Goal: Transaction & Acquisition: Purchase product/service

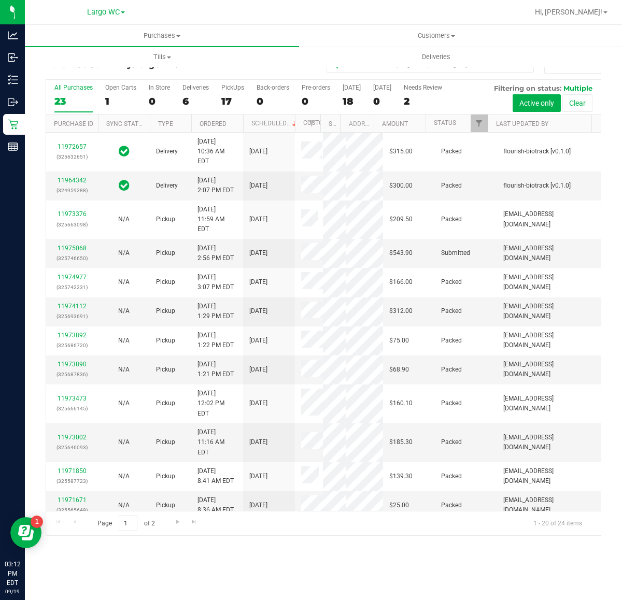
click at [155, 89] on div "In Store" at bounding box center [159, 87] width 21 height 7
click at [0, 0] on input "In Store 0" at bounding box center [0, 0] width 0 height 0
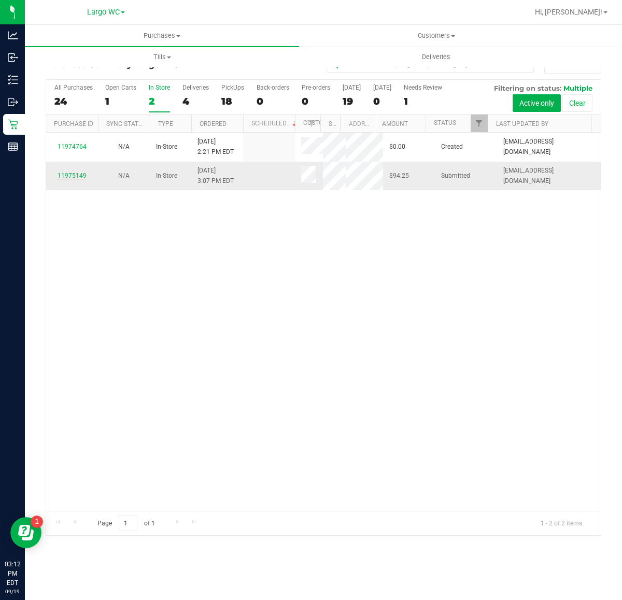
click at [78, 174] on link "11975149" at bounding box center [72, 175] width 29 height 7
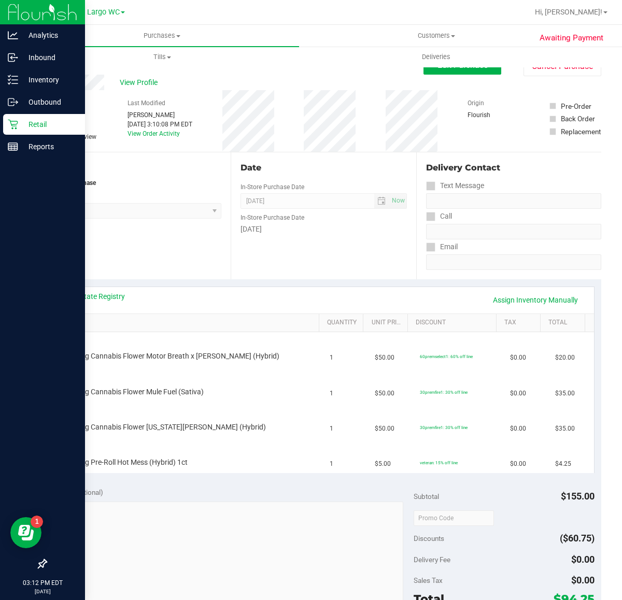
click at [6, 127] on div "Retail" at bounding box center [44, 124] width 82 height 21
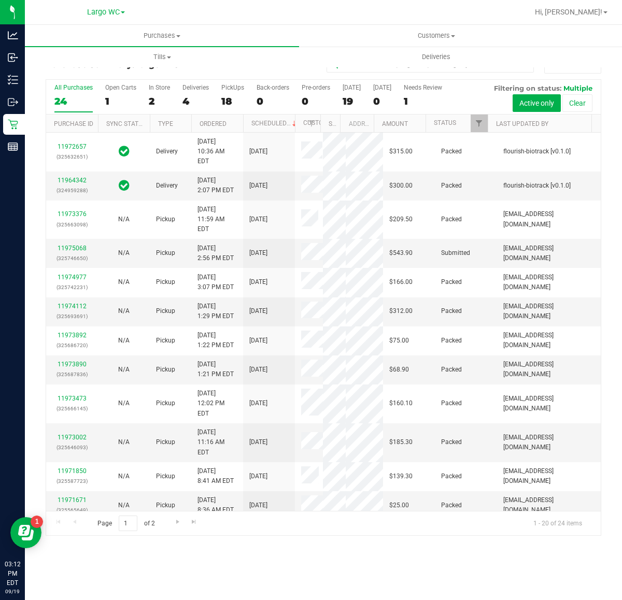
click at [309, 11] on div at bounding box center [357, 12] width 343 height 20
click at [157, 89] on div "In Store" at bounding box center [159, 87] width 21 height 7
click at [0, 0] on input "In Store 2" at bounding box center [0, 0] width 0 height 0
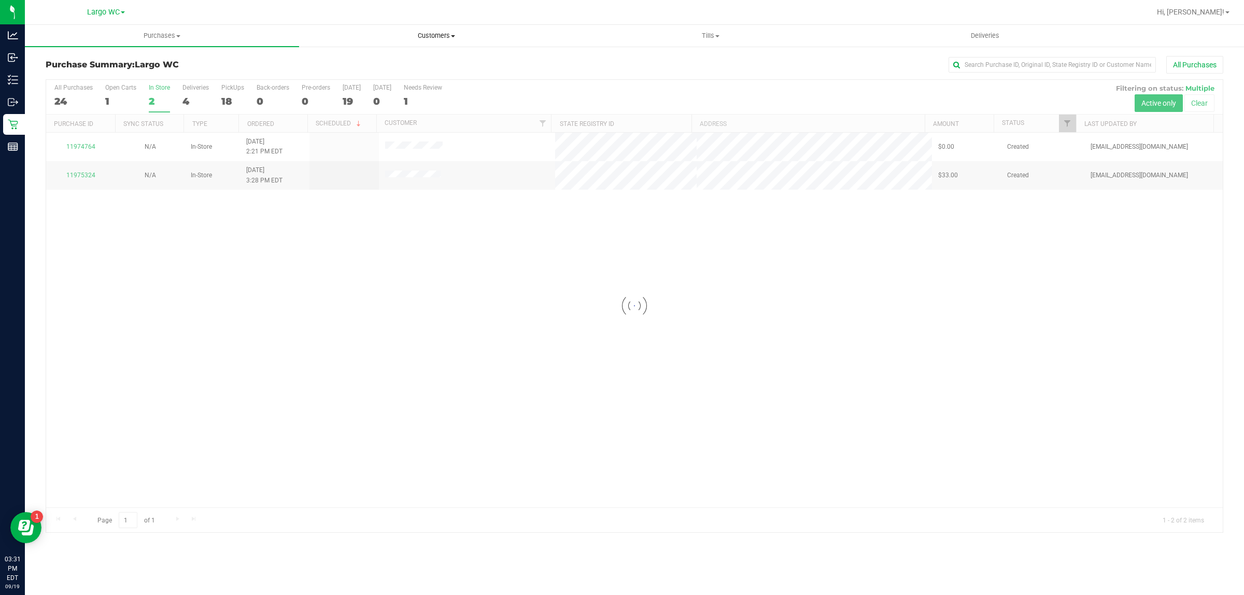
click at [446, 32] on span "Customers" at bounding box center [436, 35] width 273 height 9
click at [371, 58] on span "All customers" at bounding box center [336, 62] width 75 height 9
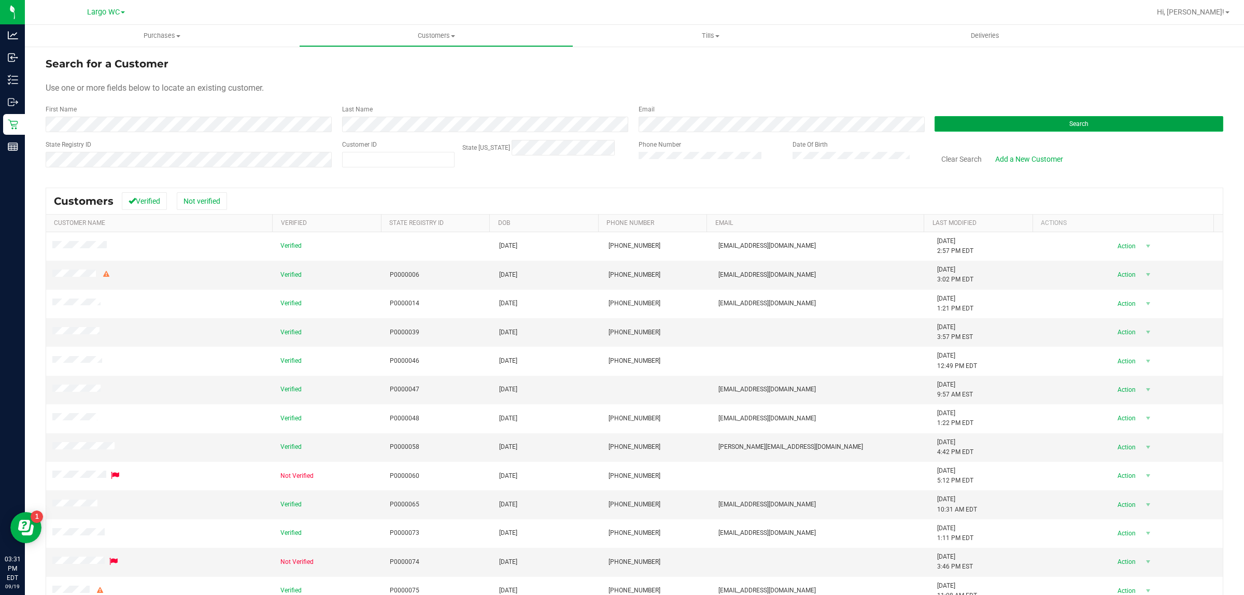
click at [621, 123] on span "Search" at bounding box center [1078, 123] width 19 height 7
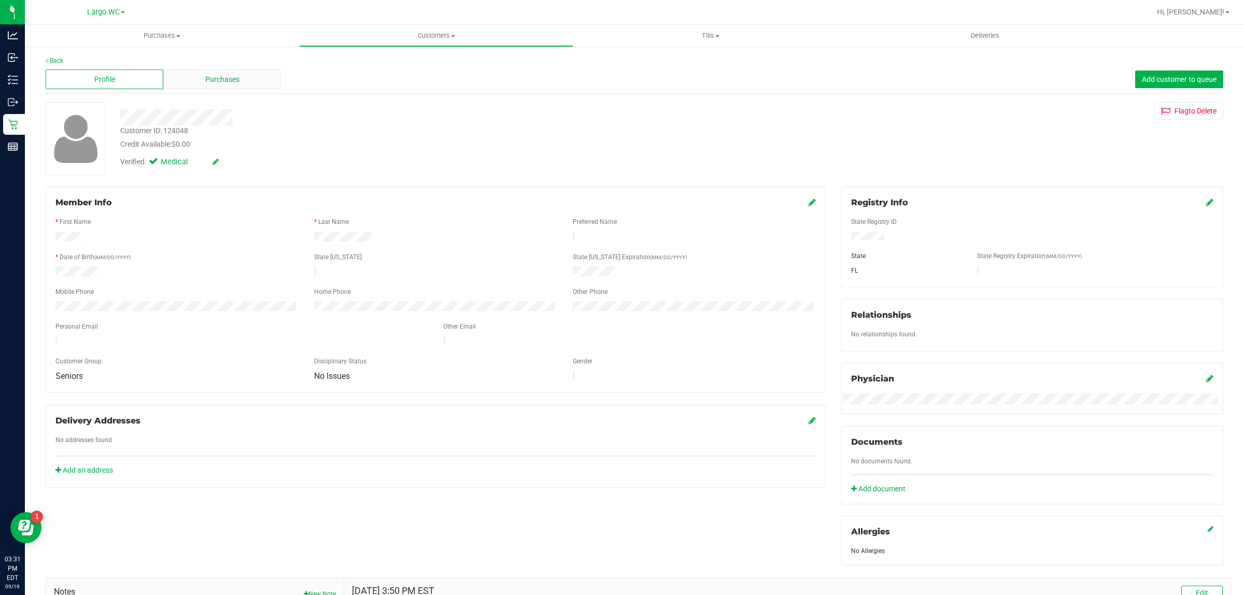
click at [217, 76] on span "Purchases" at bounding box center [222, 79] width 34 height 11
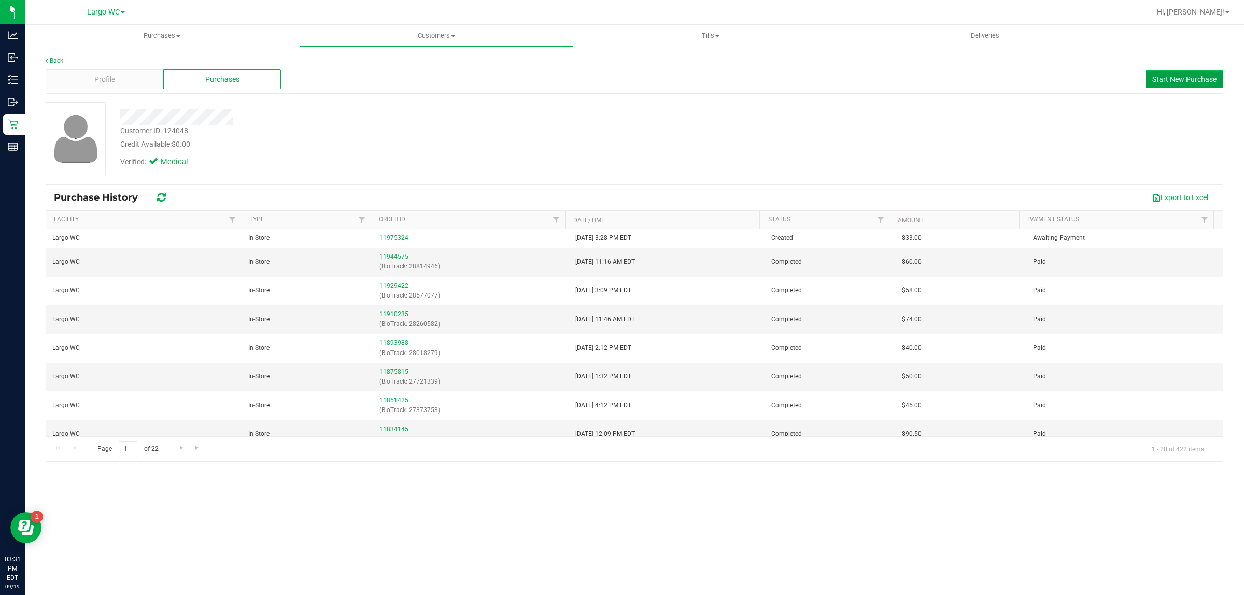
click at [621, 79] on span "Start New Purchase" at bounding box center [1184, 79] width 64 height 8
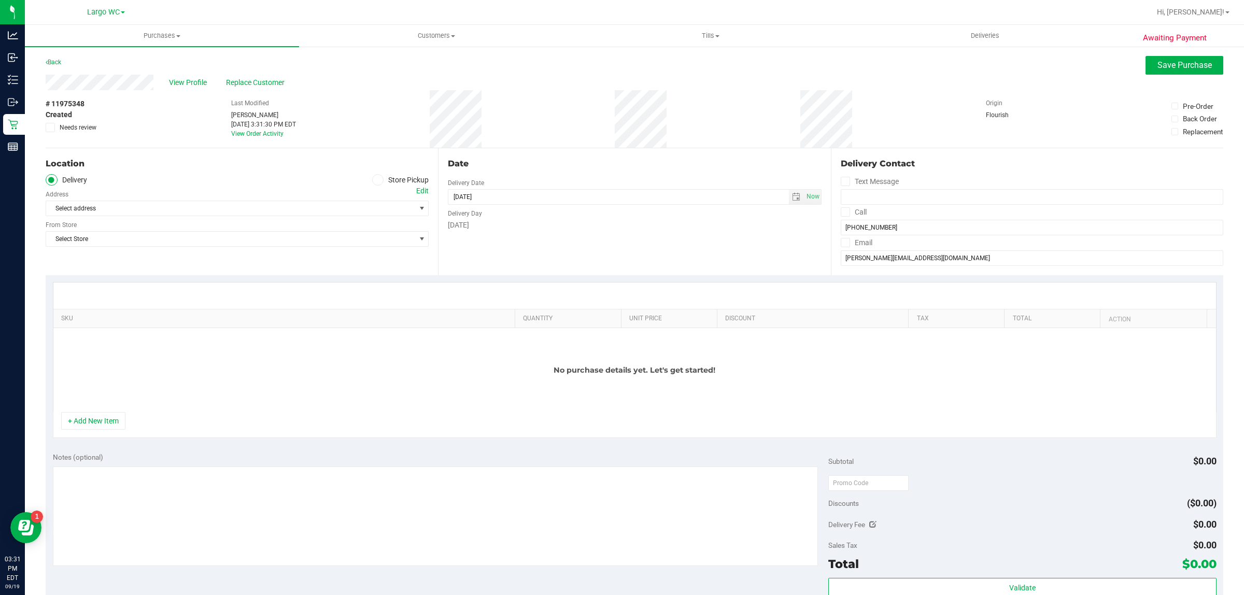
click at [377, 180] on icon at bounding box center [378, 180] width 6 height 0
click at [0, 0] on input "Store Pickup" at bounding box center [0, 0] width 0 height 0
click at [366, 208] on span "Select Store" at bounding box center [230, 208] width 369 height 15
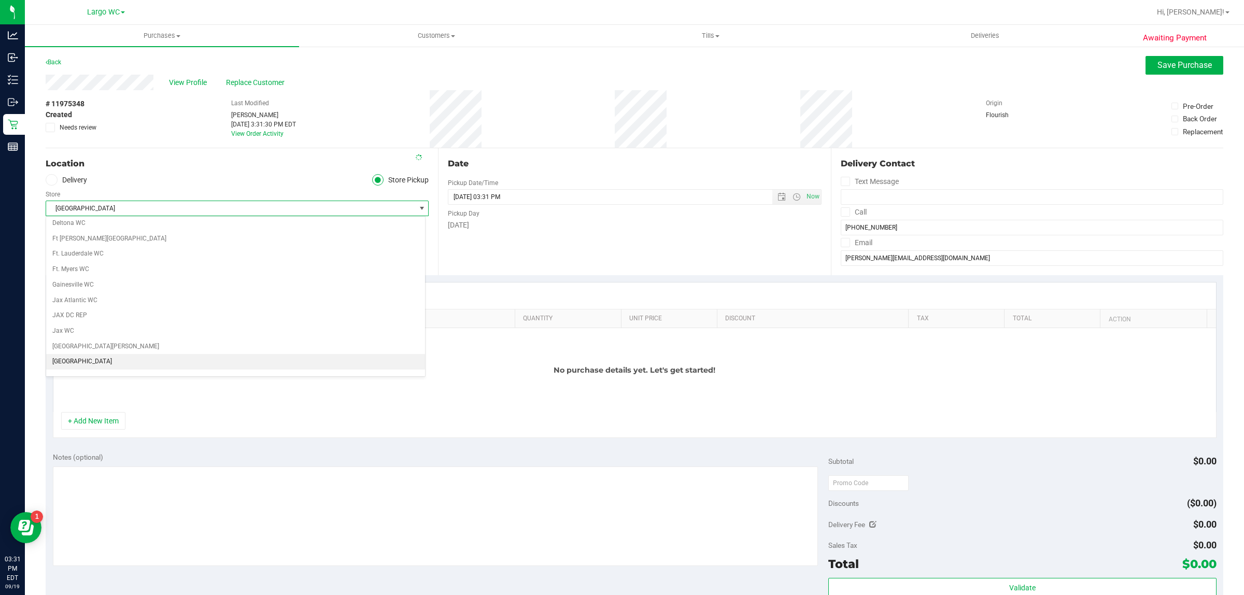
scroll to position [173, 0]
click at [261, 365] on li "Largo WC" at bounding box center [235, 362] width 379 height 16
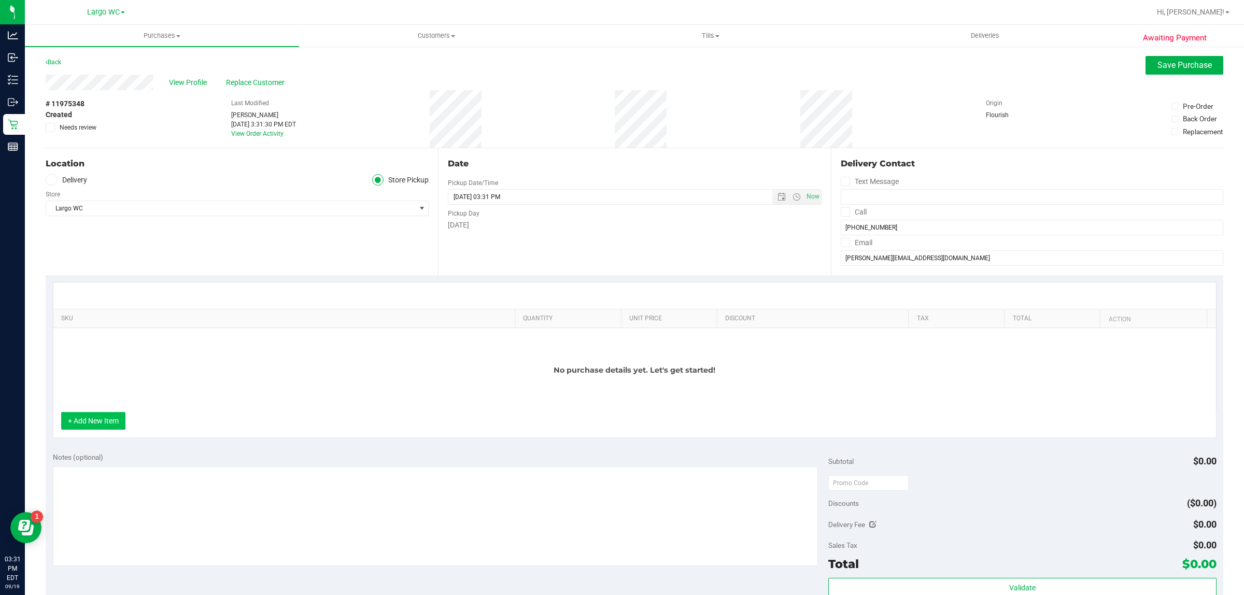
click at [106, 430] on button "+ Add New Item" at bounding box center [93, 421] width 64 height 18
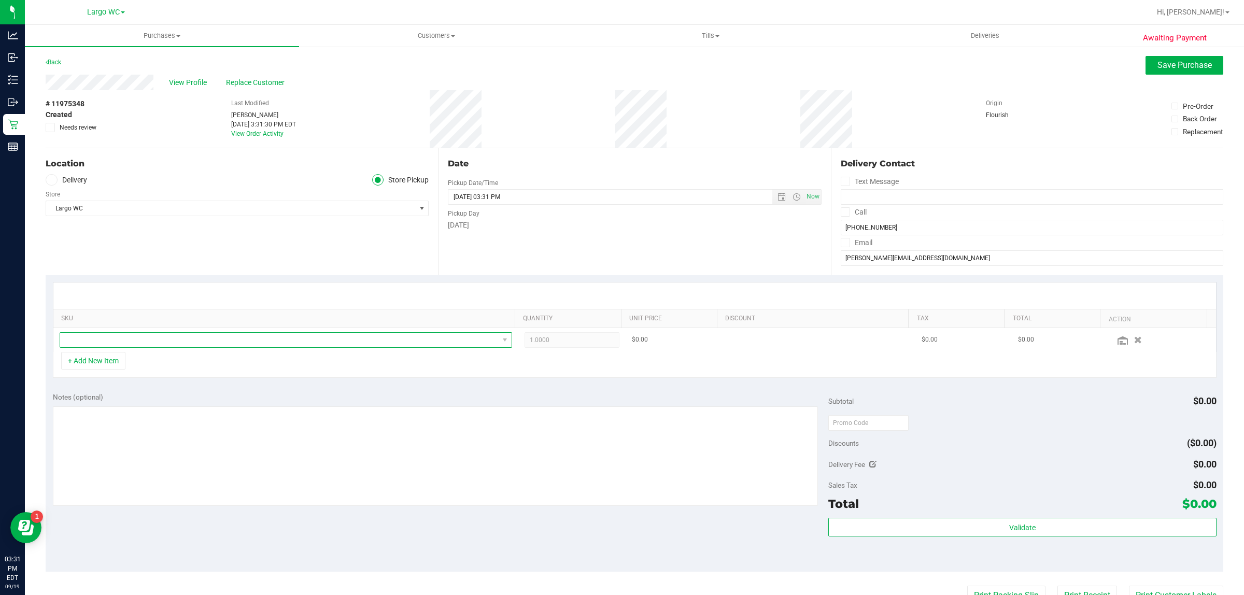
click at [157, 346] on span "NO DATA FOUND" at bounding box center [279, 340] width 438 height 15
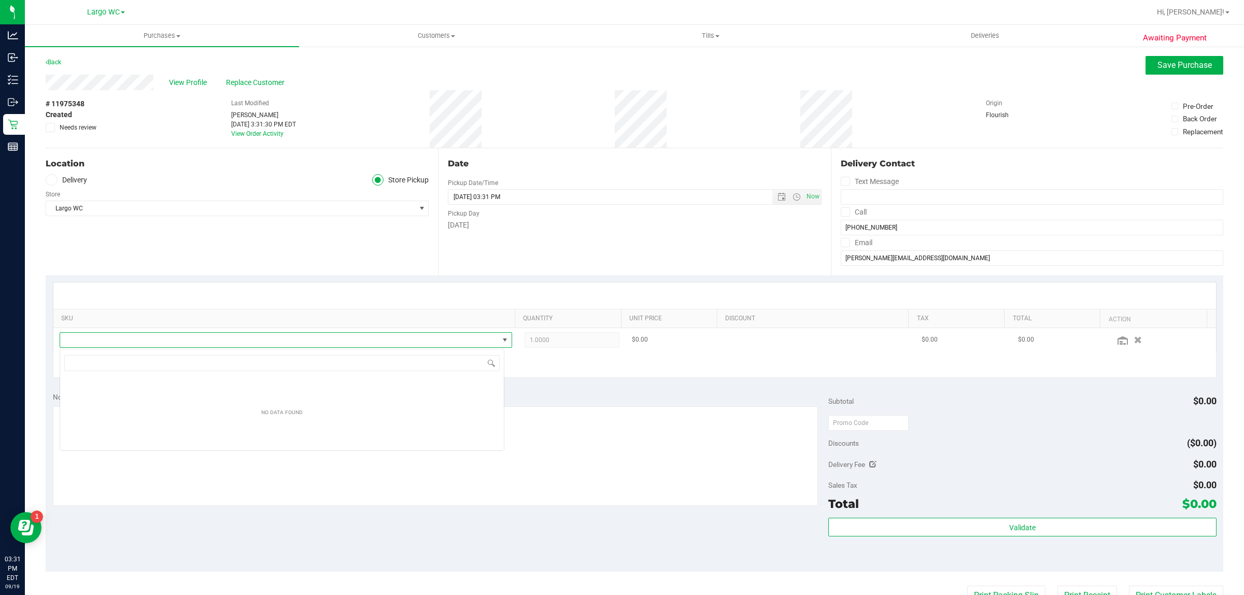
scroll to position [16, 445]
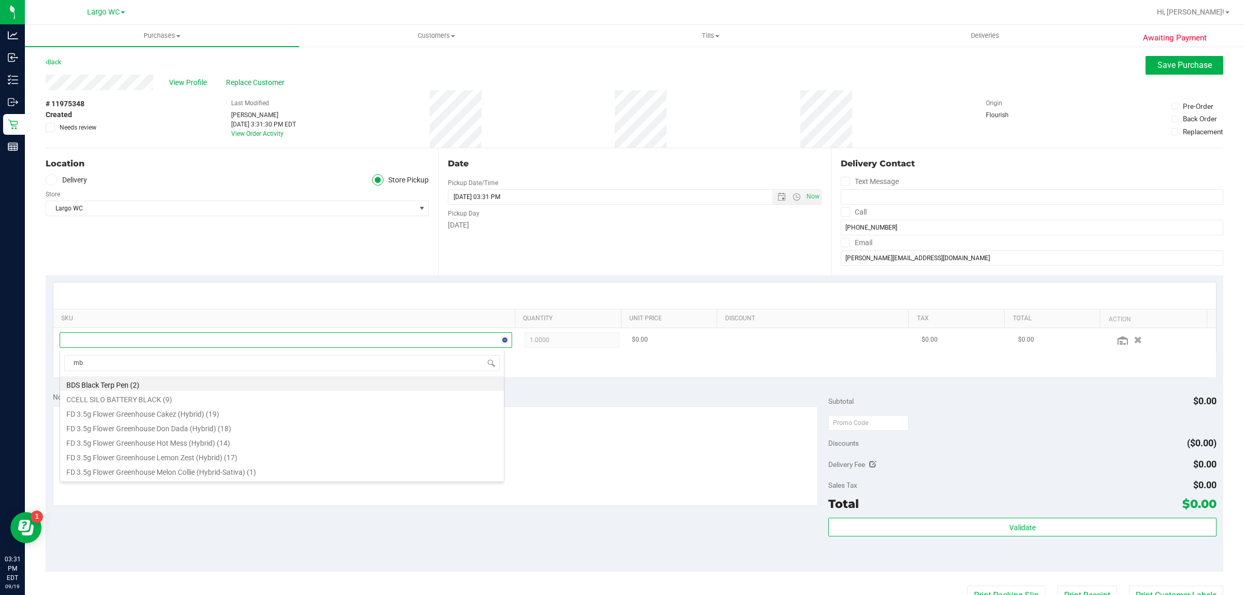
type input "mbl"
click at [219, 473] on li "FT 3.5g Cannabis Flower Motor Breath x [PERSON_NAME] (Hybrid) (9)" at bounding box center [282, 470] width 444 height 15
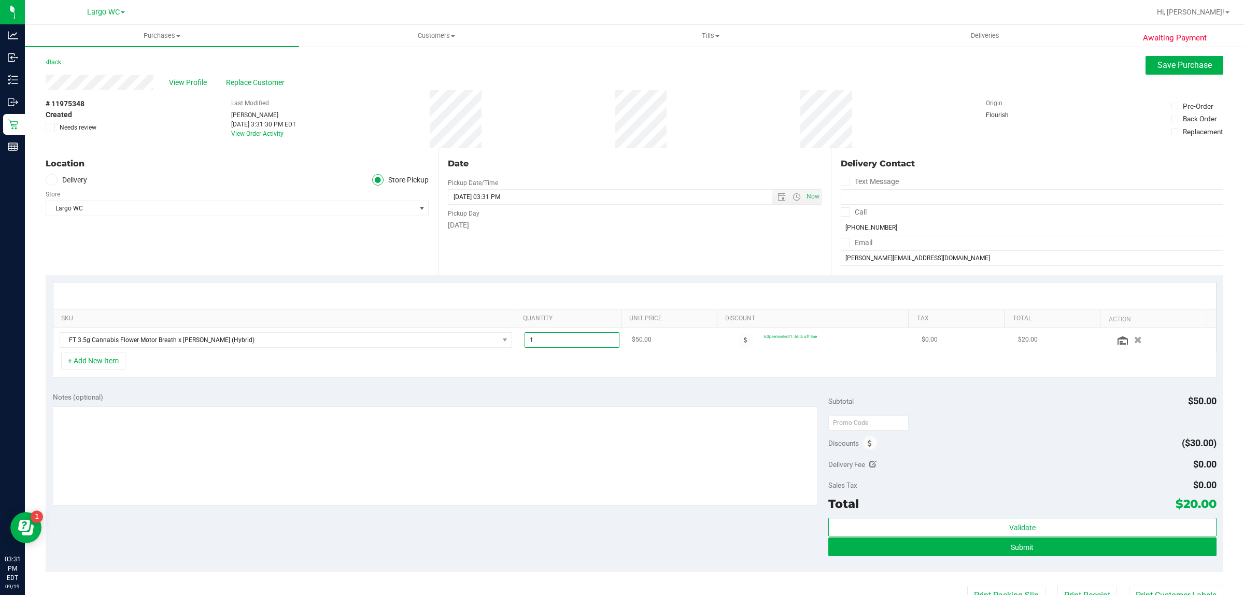
click at [535, 341] on span "1.00 1" at bounding box center [572, 340] width 95 height 16
type input "3"
type input "3.00"
click at [621, 550] on span "Submit" at bounding box center [1022, 547] width 23 height 8
